Goal: Task Accomplishment & Management: Use online tool/utility

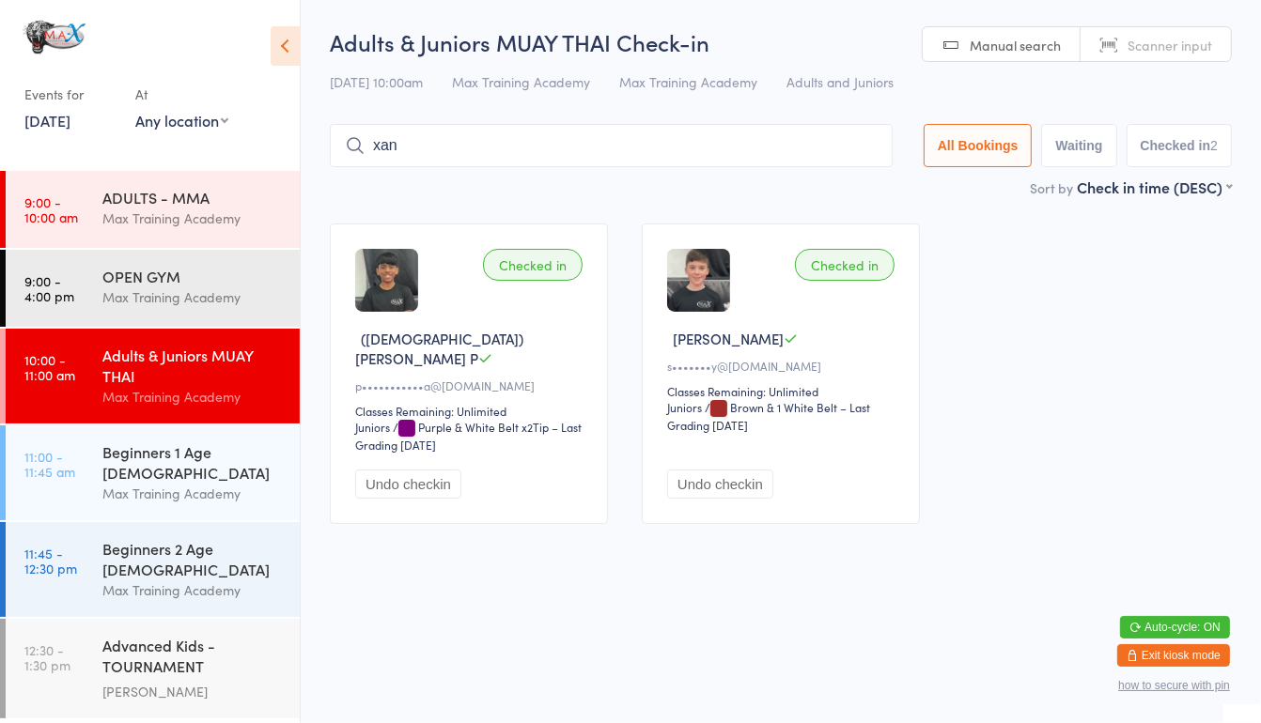
type input "xand"
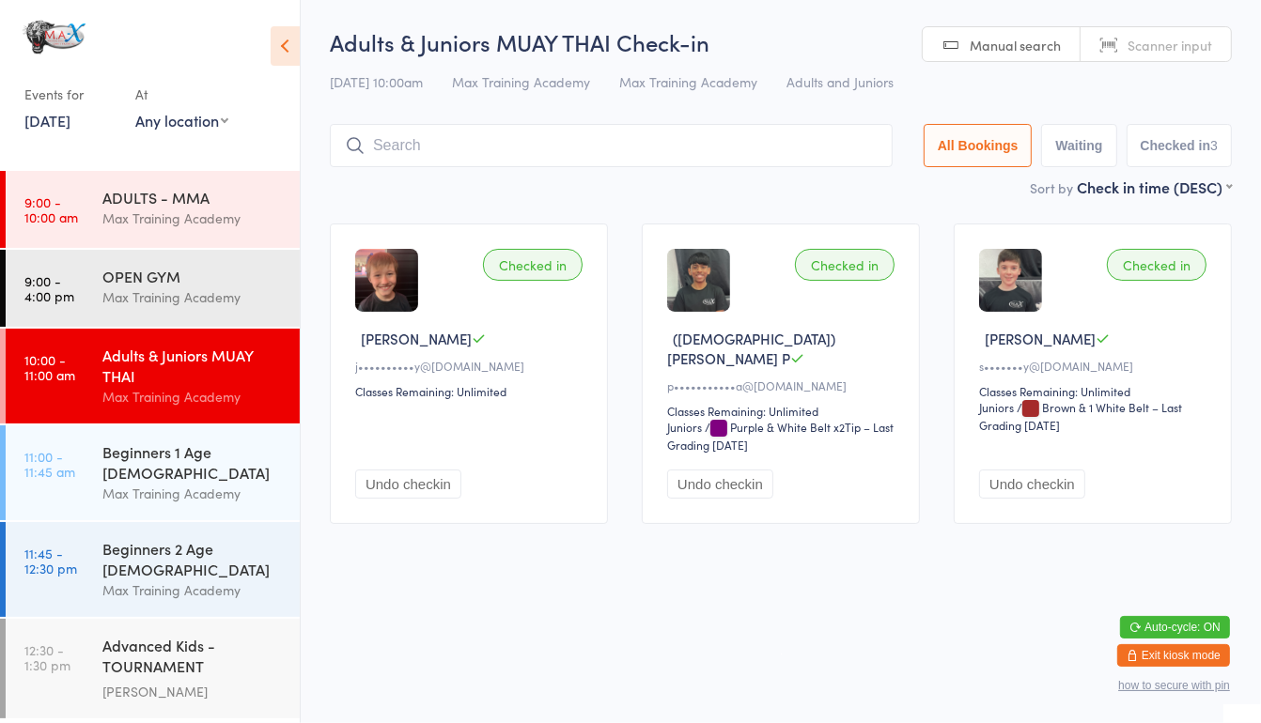
click at [217, 380] on div "Adults & Juniors MUAY THAI" at bounding box center [192, 365] width 181 height 41
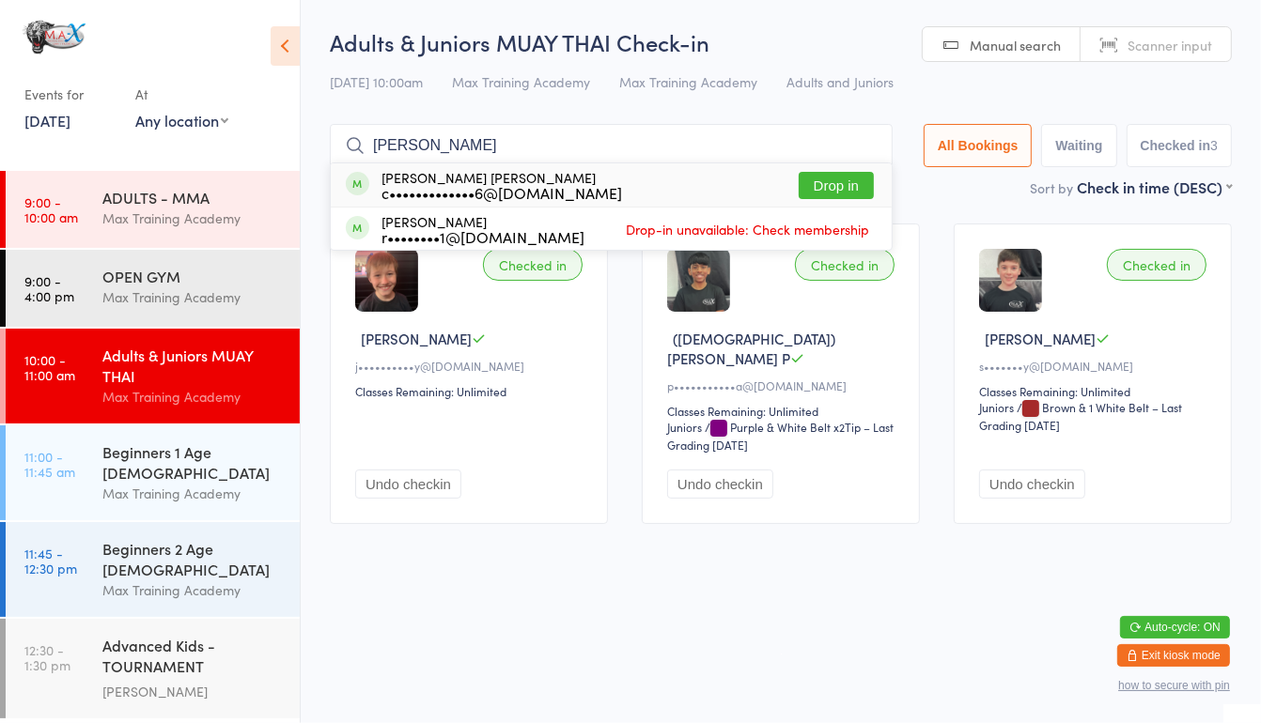
type input "[PERSON_NAME]"
click at [823, 177] on button "Drop in" at bounding box center [835, 185] width 75 height 27
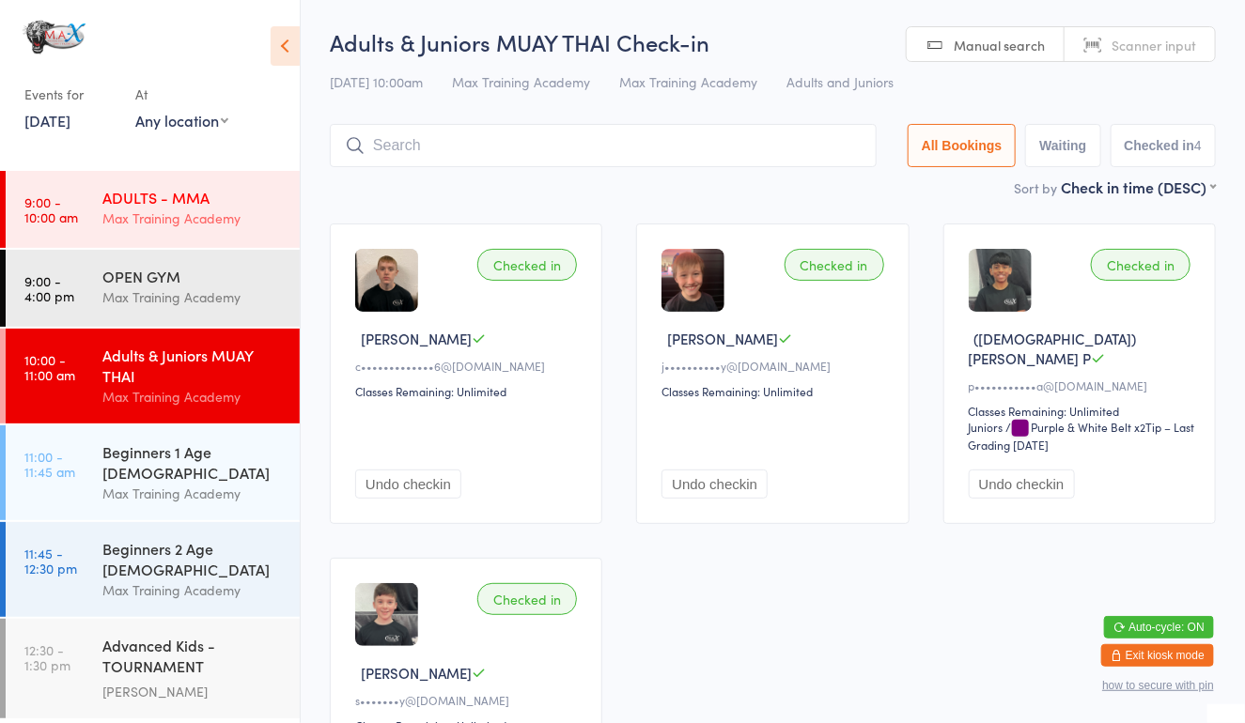
click at [209, 234] on div "ADULTS - MMA Max Training Academy" at bounding box center [200, 208] width 197 height 74
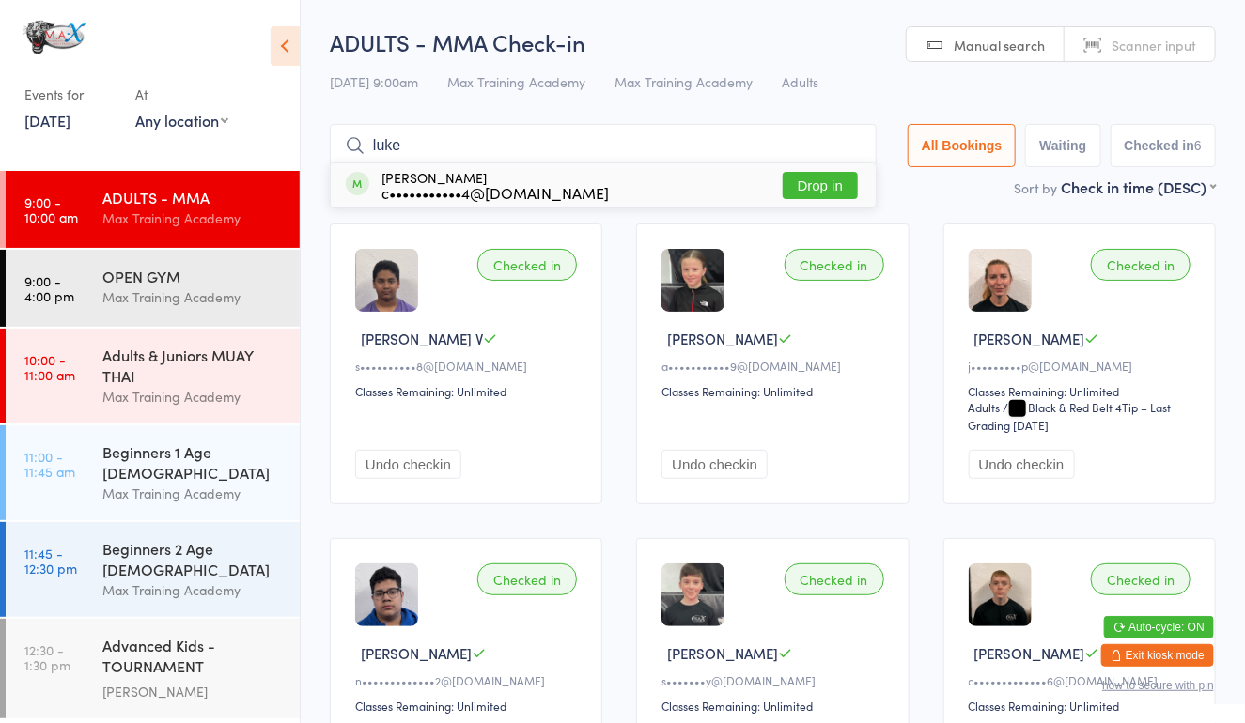
type input "luke"
click at [817, 185] on button "Drop in" at bounding box center [819, 185] width 75 height 27
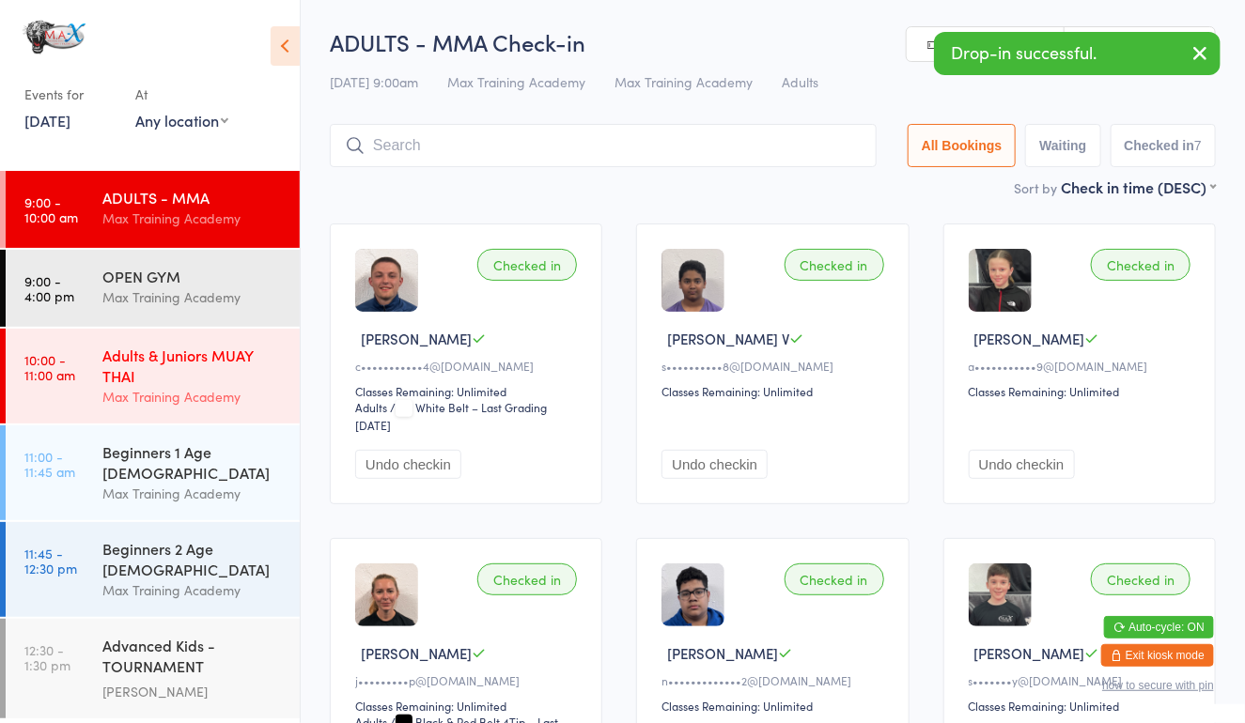
click at [223, 339] on div "Adults & Juniors MUAY THAI Max Training Academy" at bounding box center [200, 376] width 197 height 95
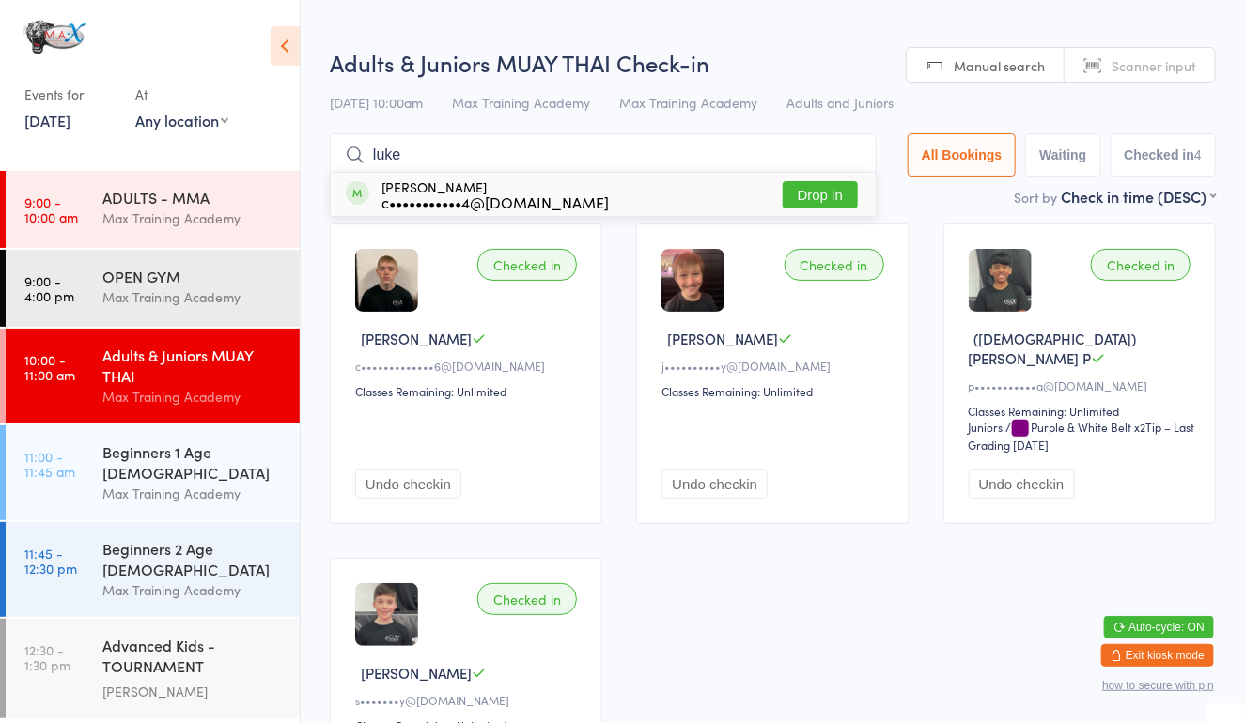
type input "luke"
click at [822, 201] on button "Drop in" at bounding box center [819, 194] width 75 height 27
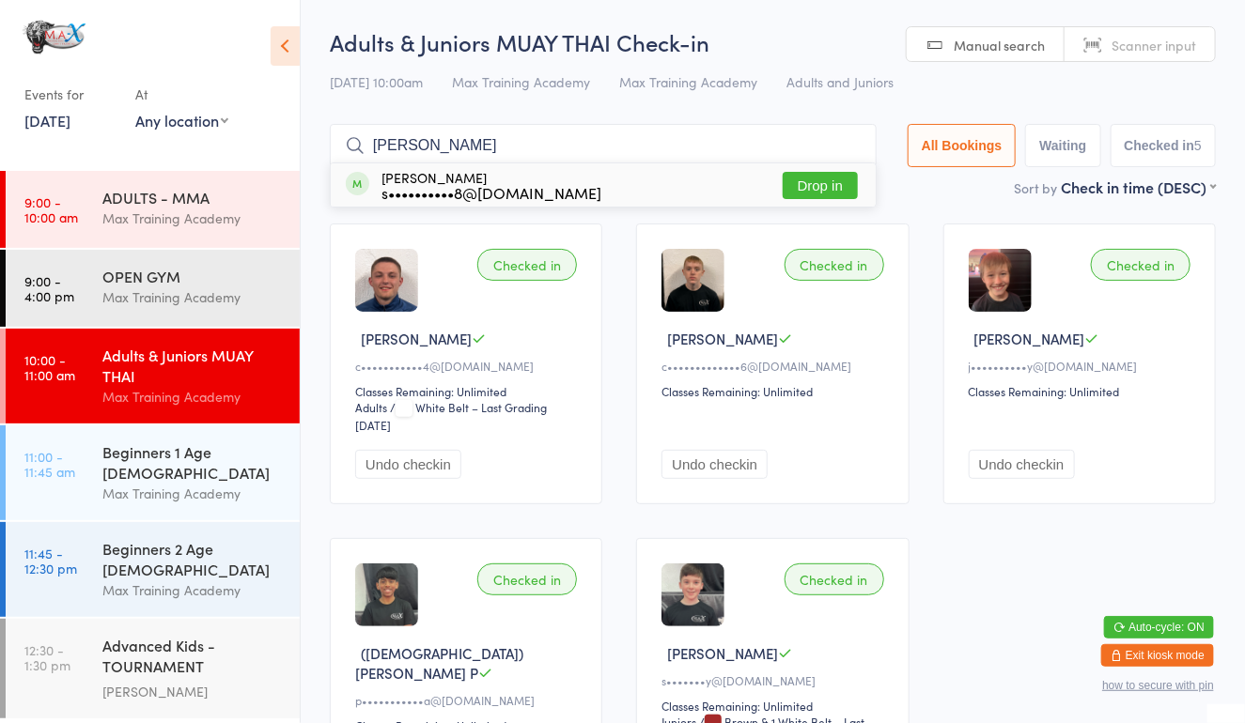
type input "[PERSON_NAME]"
click at [827, 179] on button "Drop in" at bounding box center [819, 185] width 75 height 27
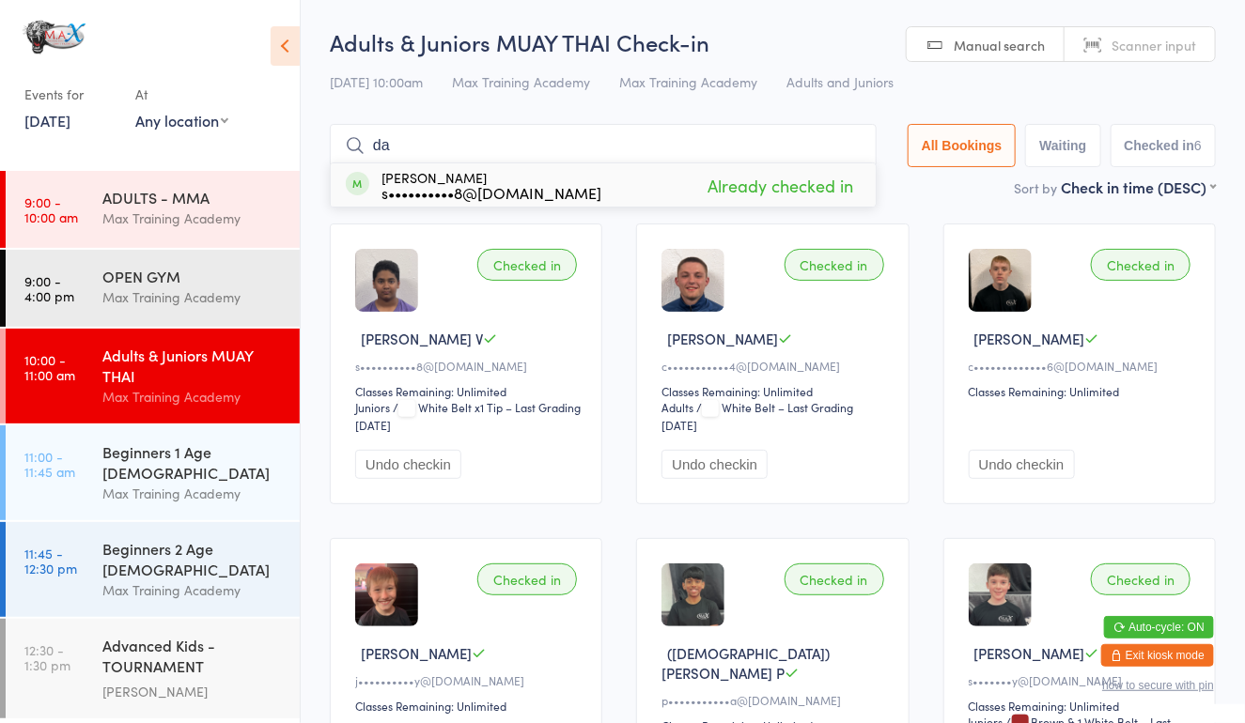
type input "d"
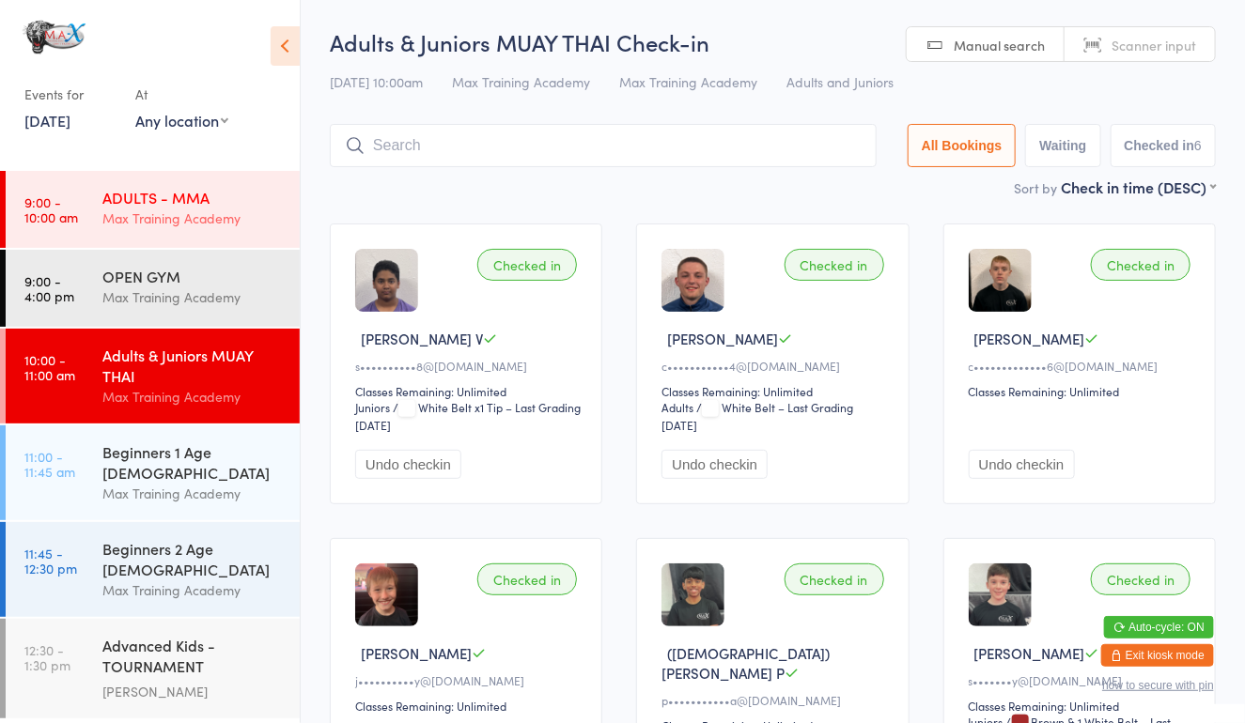
click at [248, 214] on div "Max Training Academy" at bounding box center [192, 219] width 181 height 22
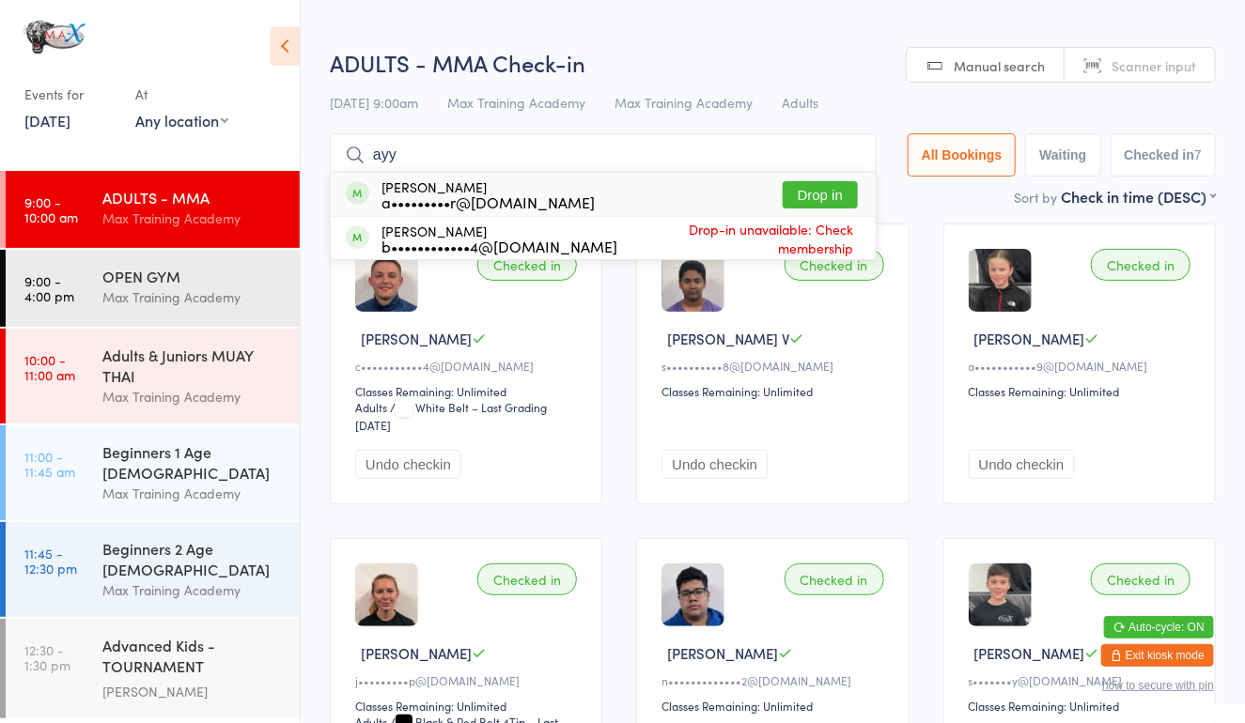
type input "ayy"
click at [833, 200] on button "Drop in" at bounding box center [819, 194] width 75 height 27
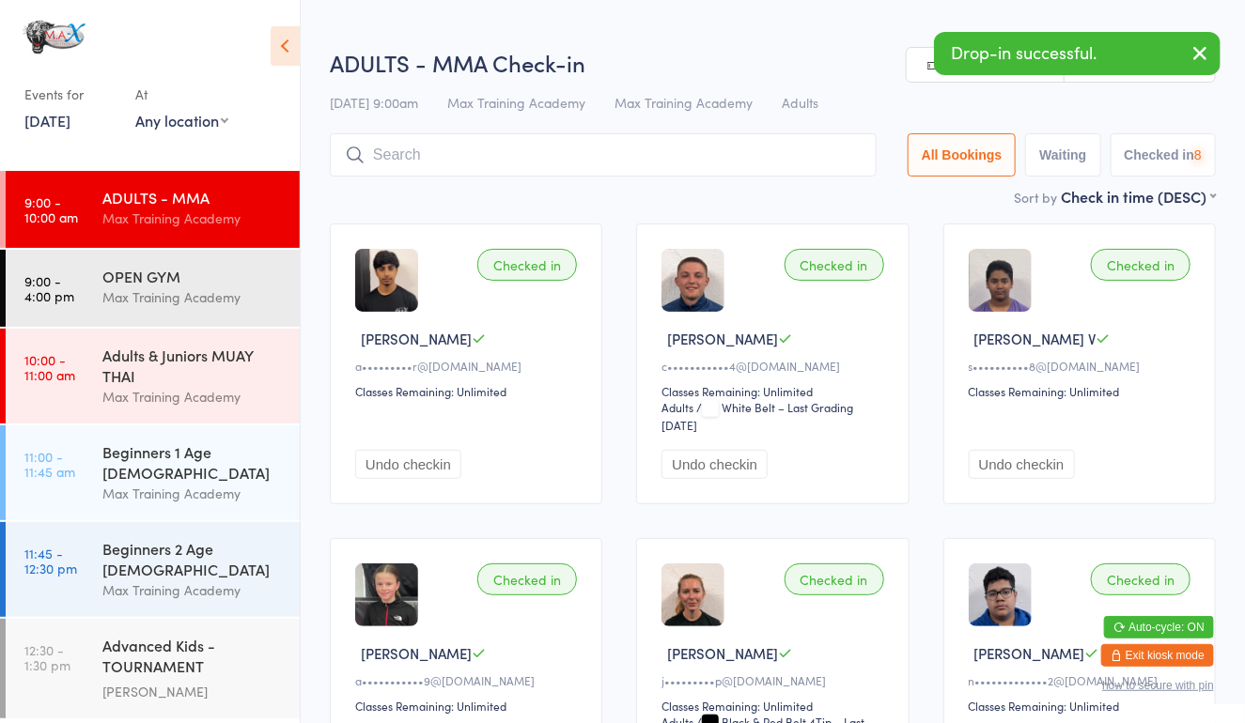
click at [161, 400] on div "Max Training Academy" at bounding box center [192, 397] width 181 height 22
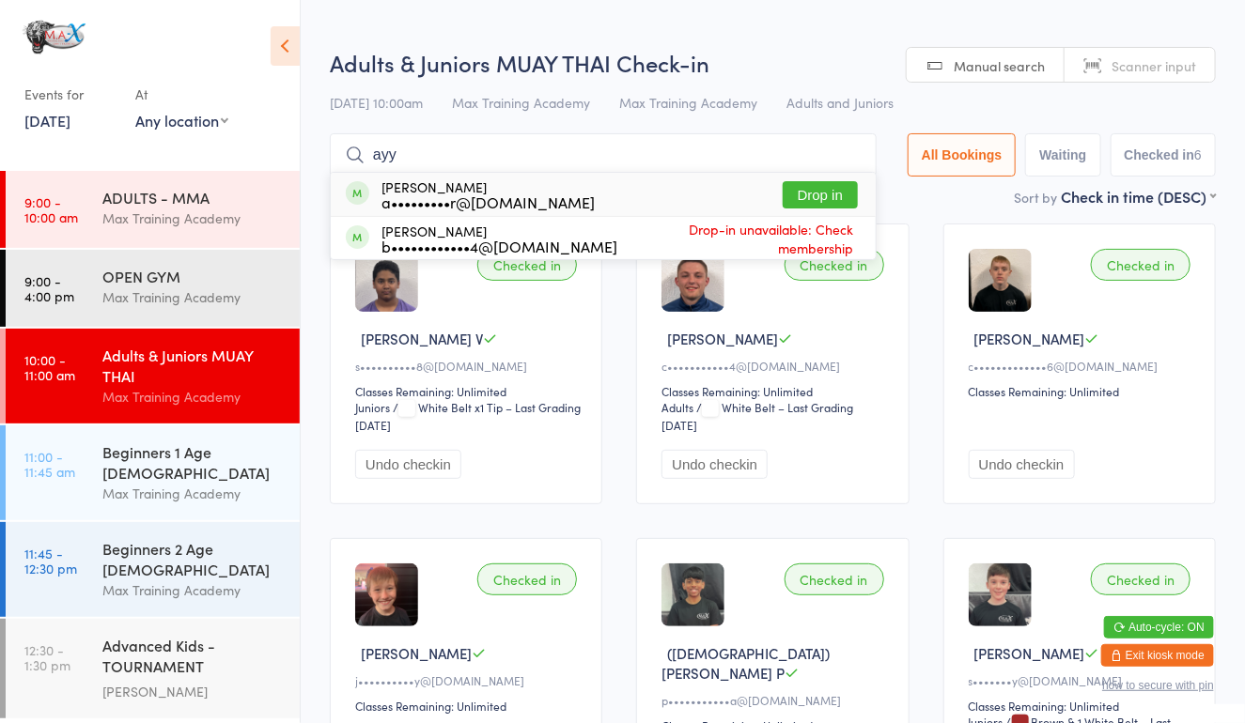
type input "ayy"
click at [835, 195] on button "Drop in" at bounding box center [819, 194] width 75 height 27
